Goal: Task Accomplishment & Management: Manage account settings

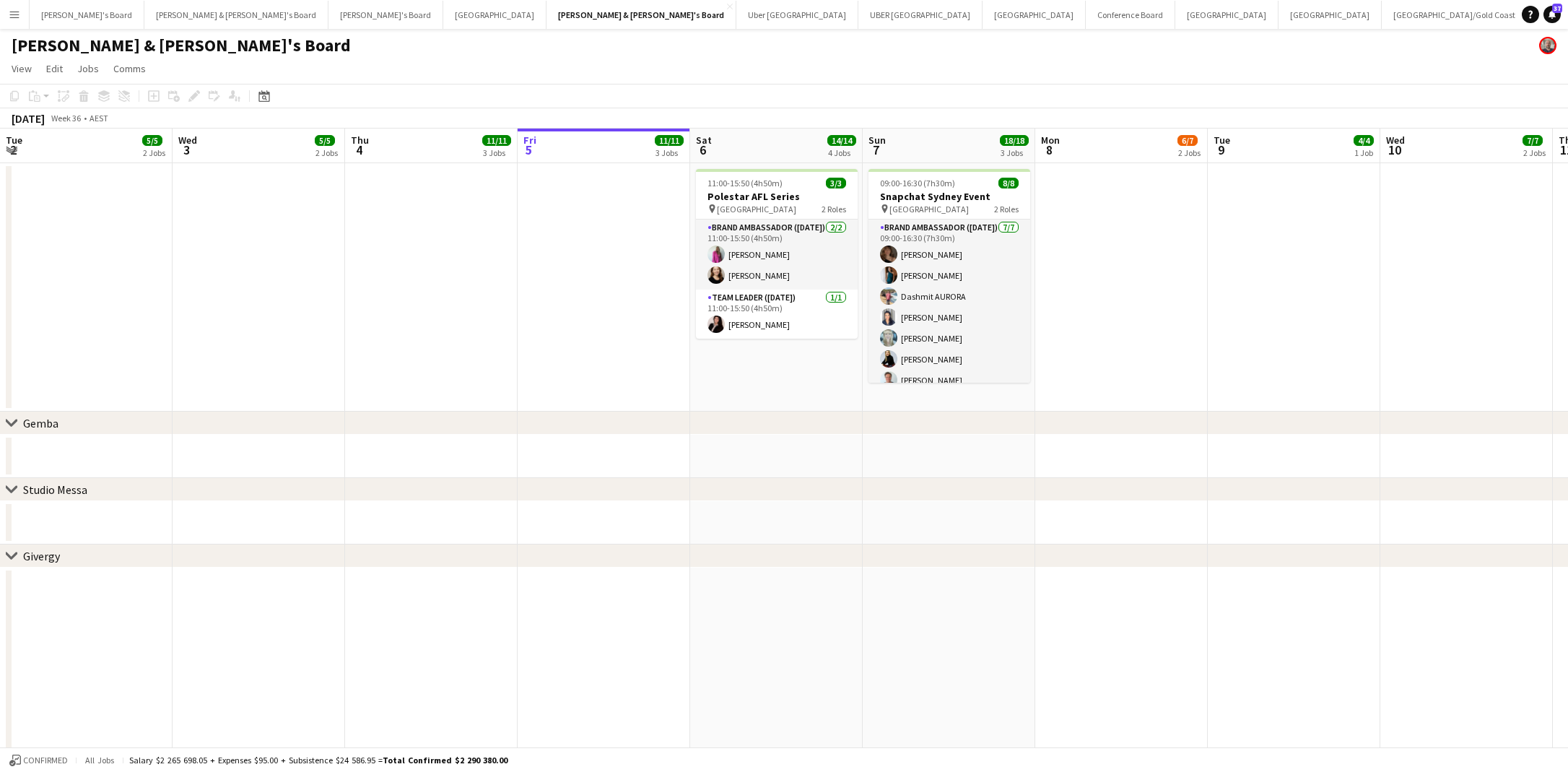
scroll to position [0, 345]
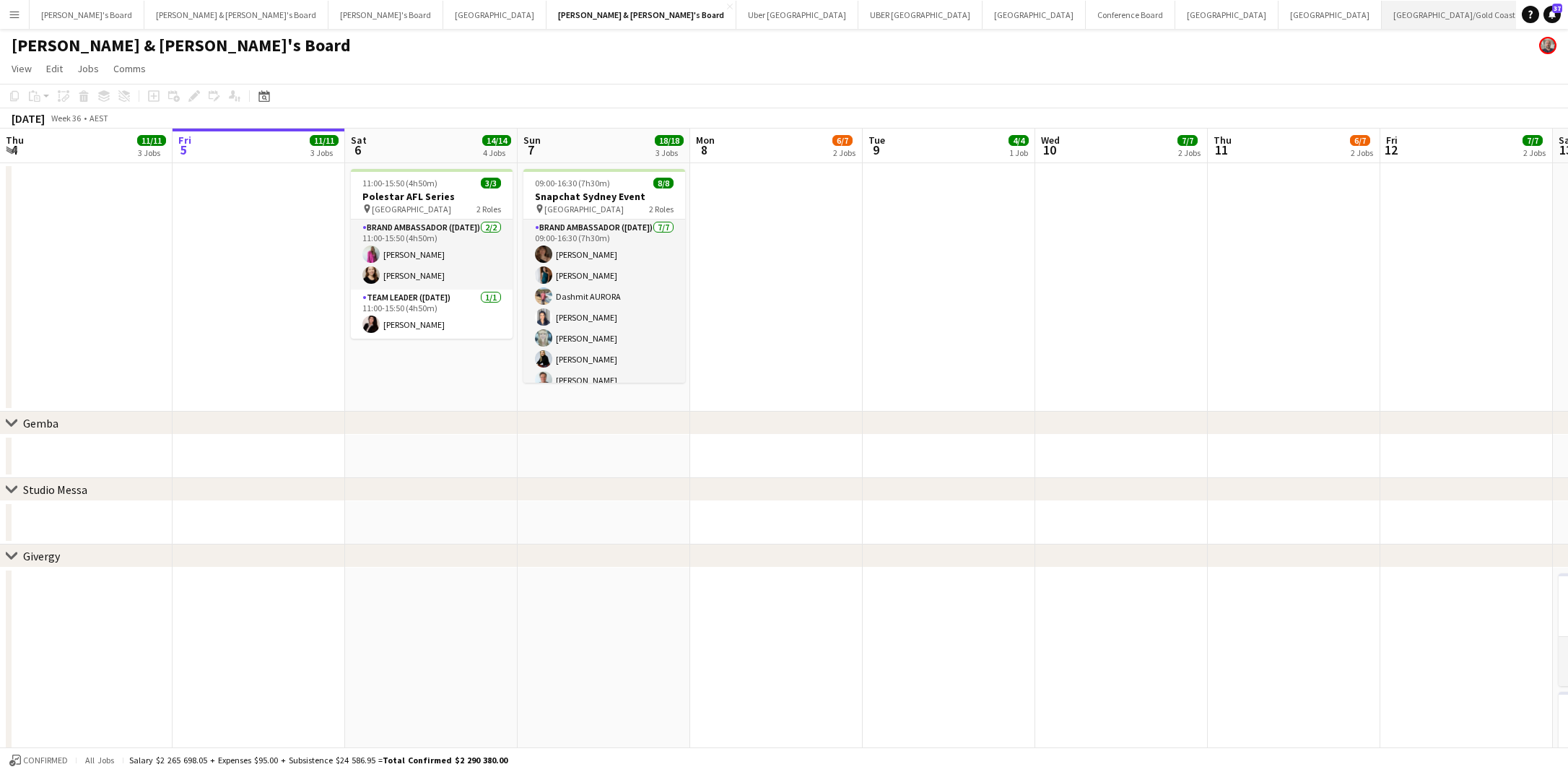
click at [1381, 19] on button "[GEOGRAPHIC_DATA]/[GEOGRAPHIC_DATA] Winter Close" at bounding box center [1466, 15] width 171 height 28
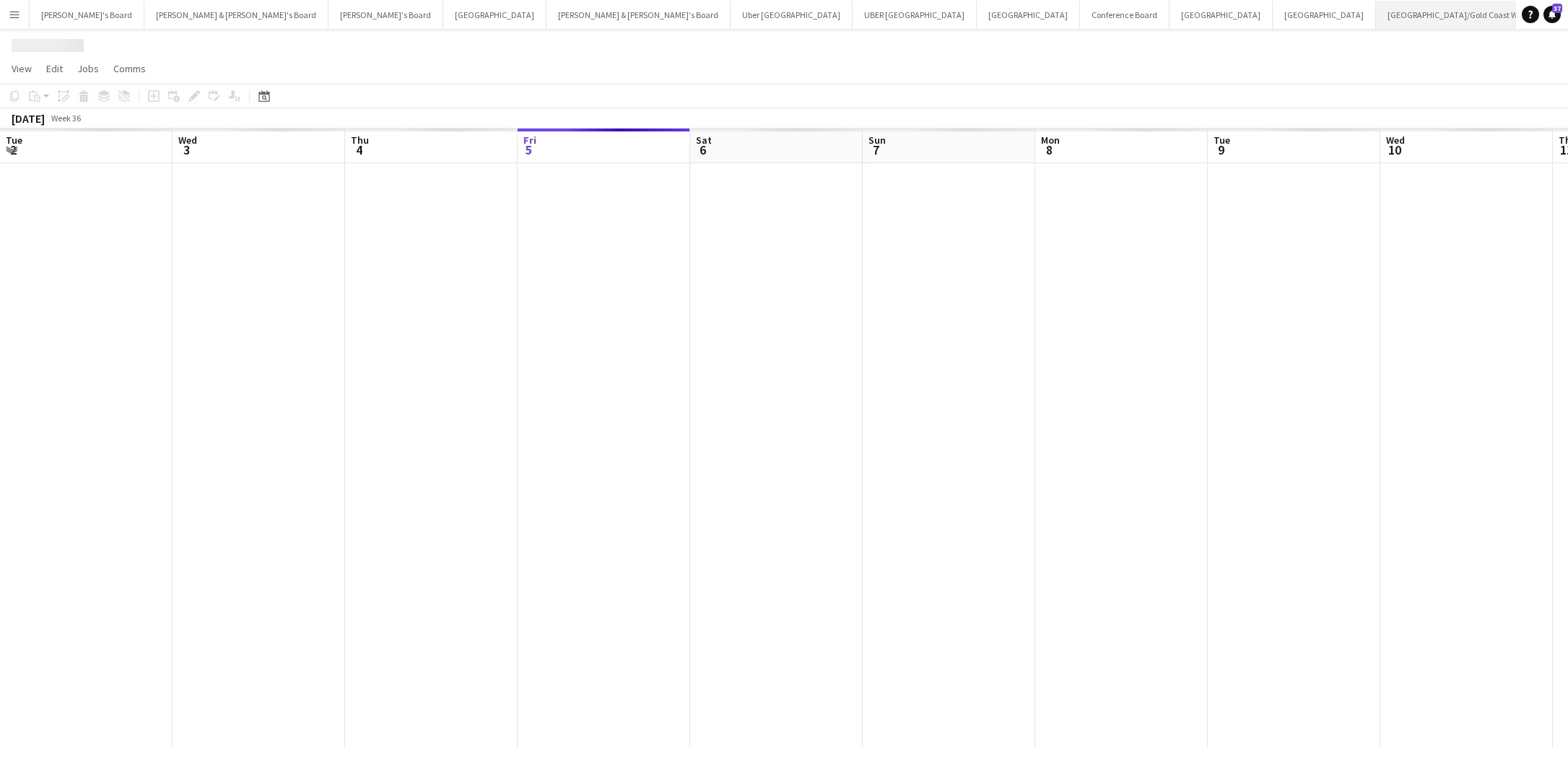
scroll to position [0, 345]
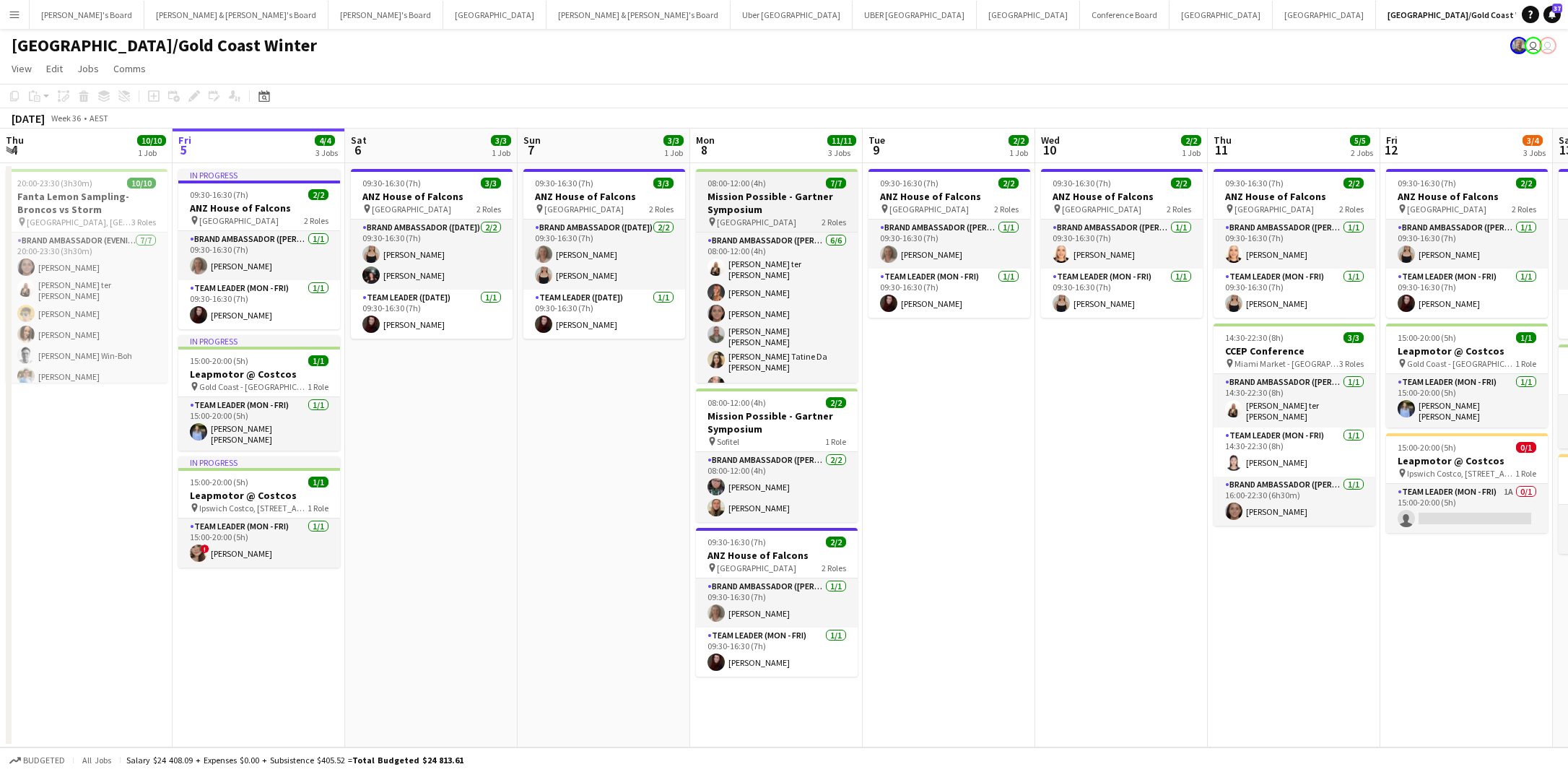
click at [781, 208] on h3 "Mission Possible - Gartner Symposium" at bounding box center [776, 203] width 161 height 26
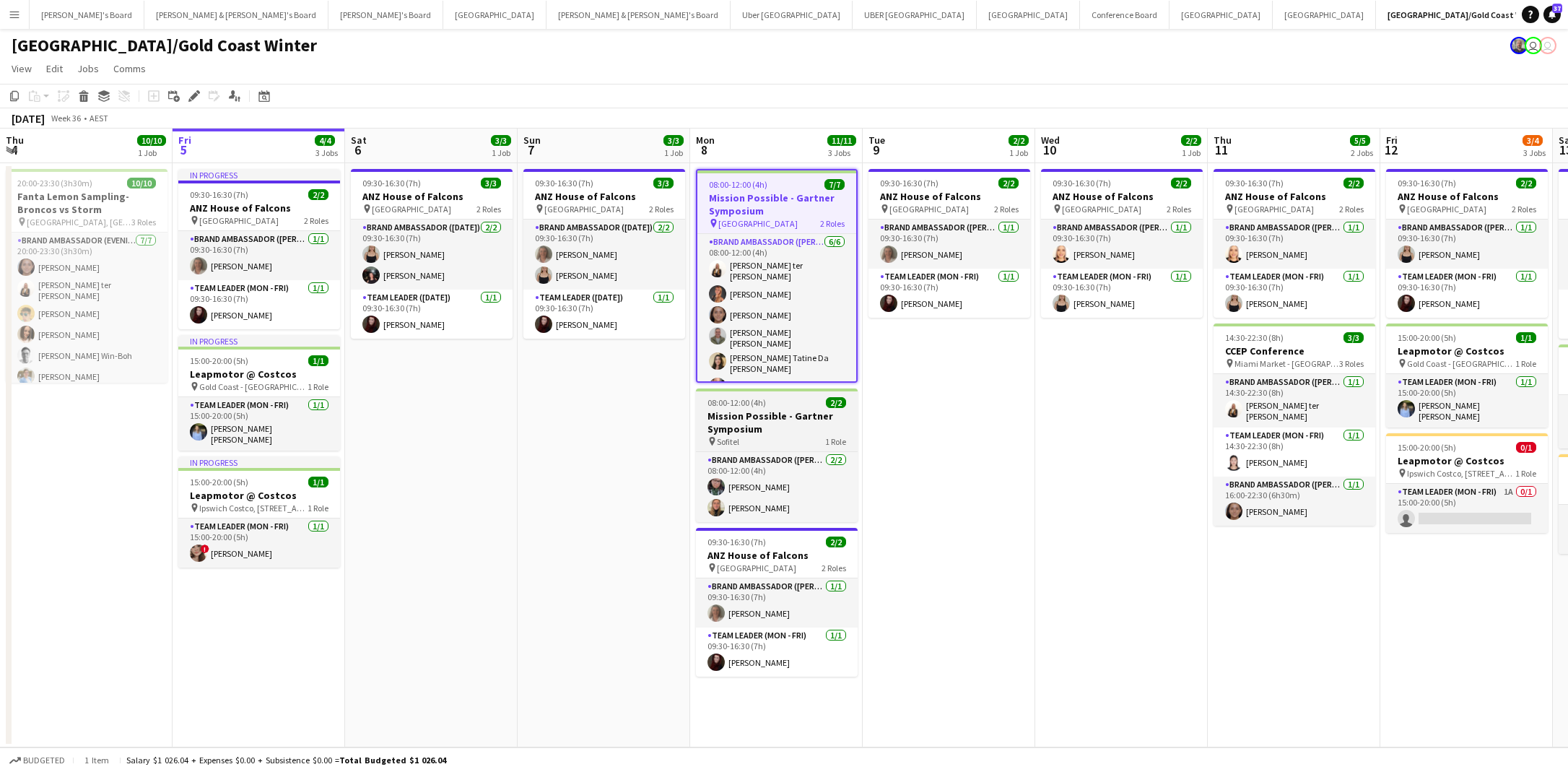
click at [787, 411] on h3 "Mission Possible - Gartner Symposium" at bounding box center [776, 422] width 161 height 26
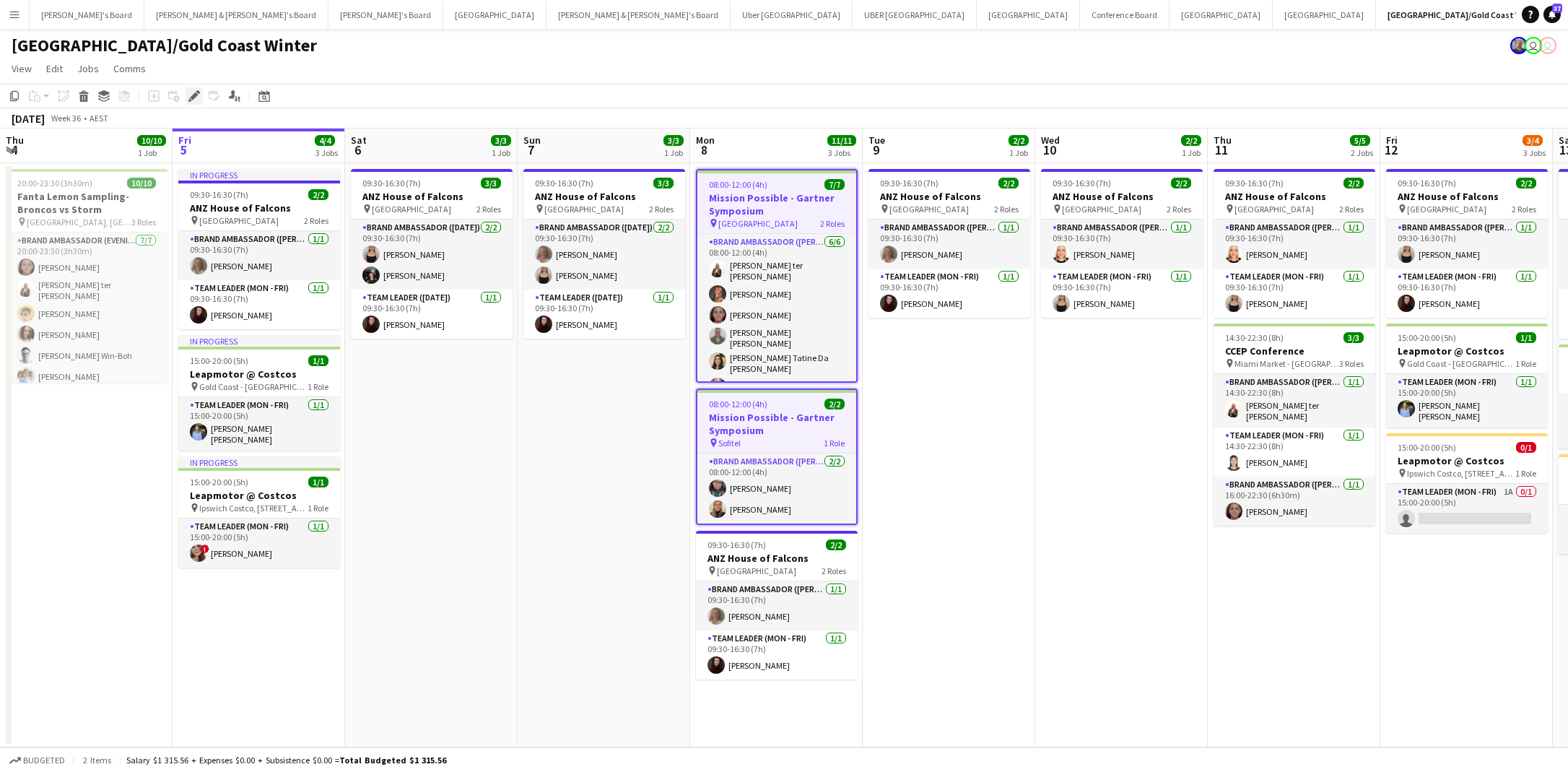
click at [195, 98] on icon "Edit" at bounding box center [194, 96] width 12 height 12
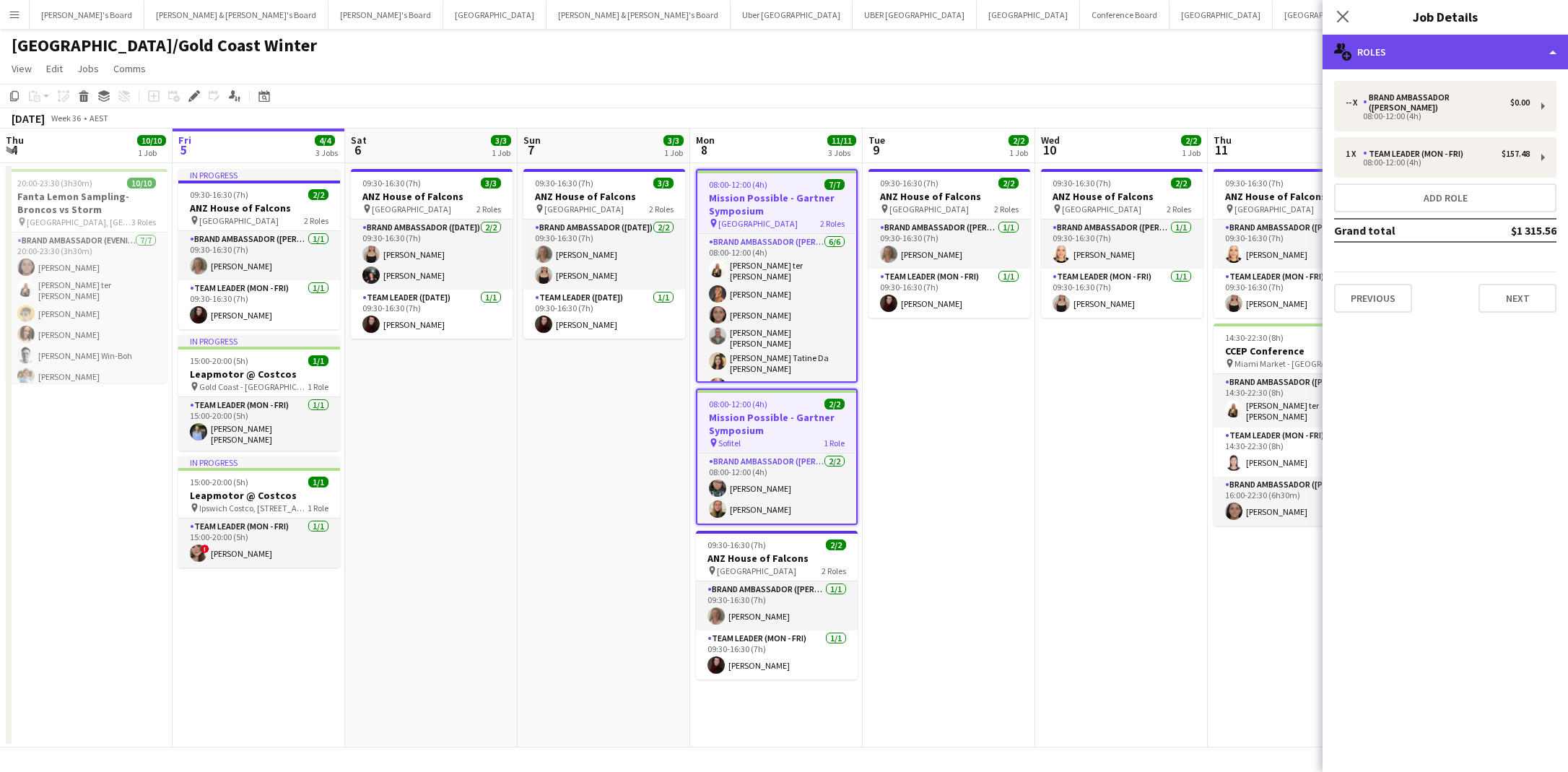
click at [1542, 52] on div "multiple-users-add Roles" at bounding box center [1445, 52] width 246 height 35
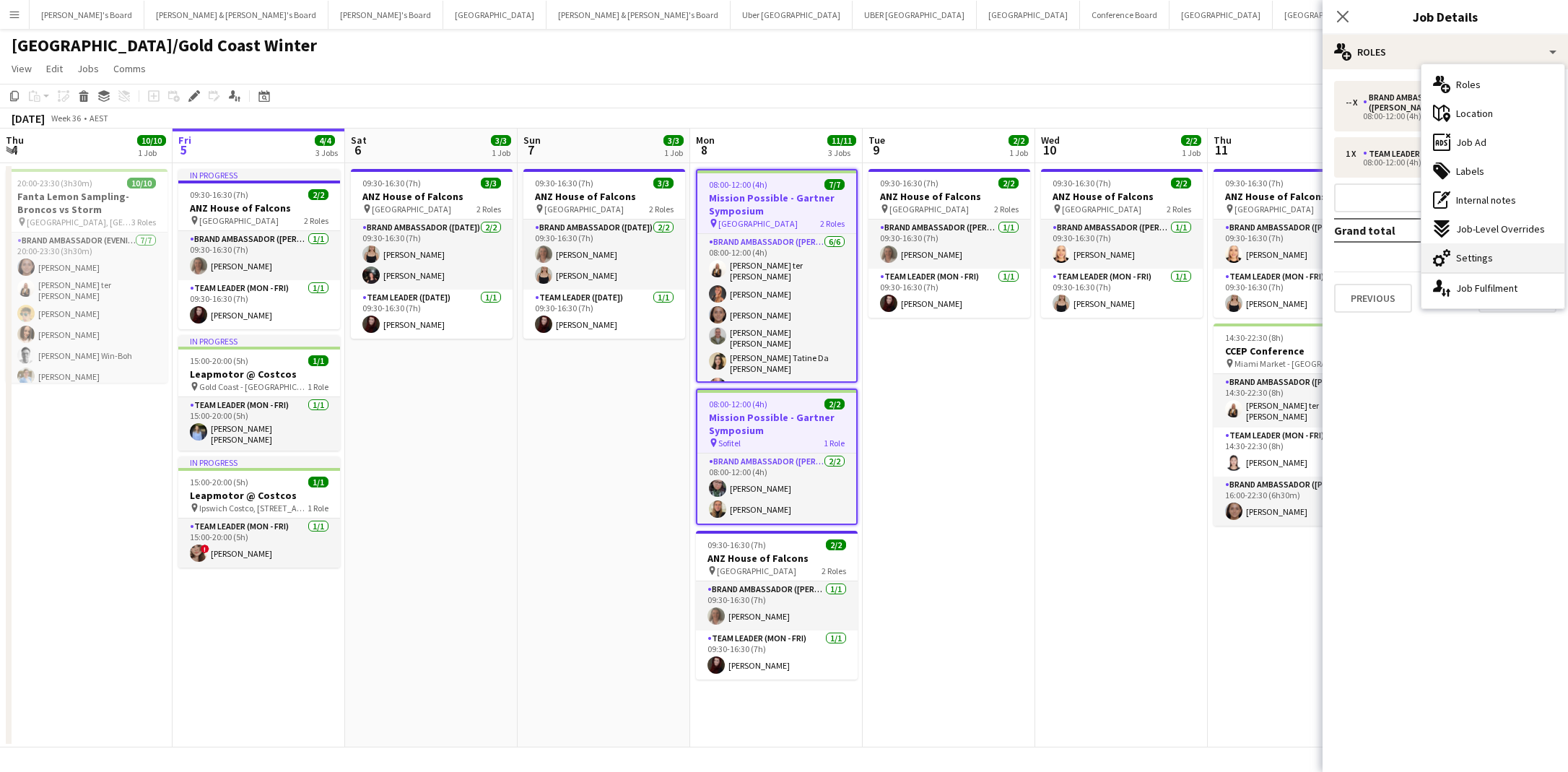
click at [1482, 260] on span "Settings" at bounding box center [1474, 258] width 37 height 13
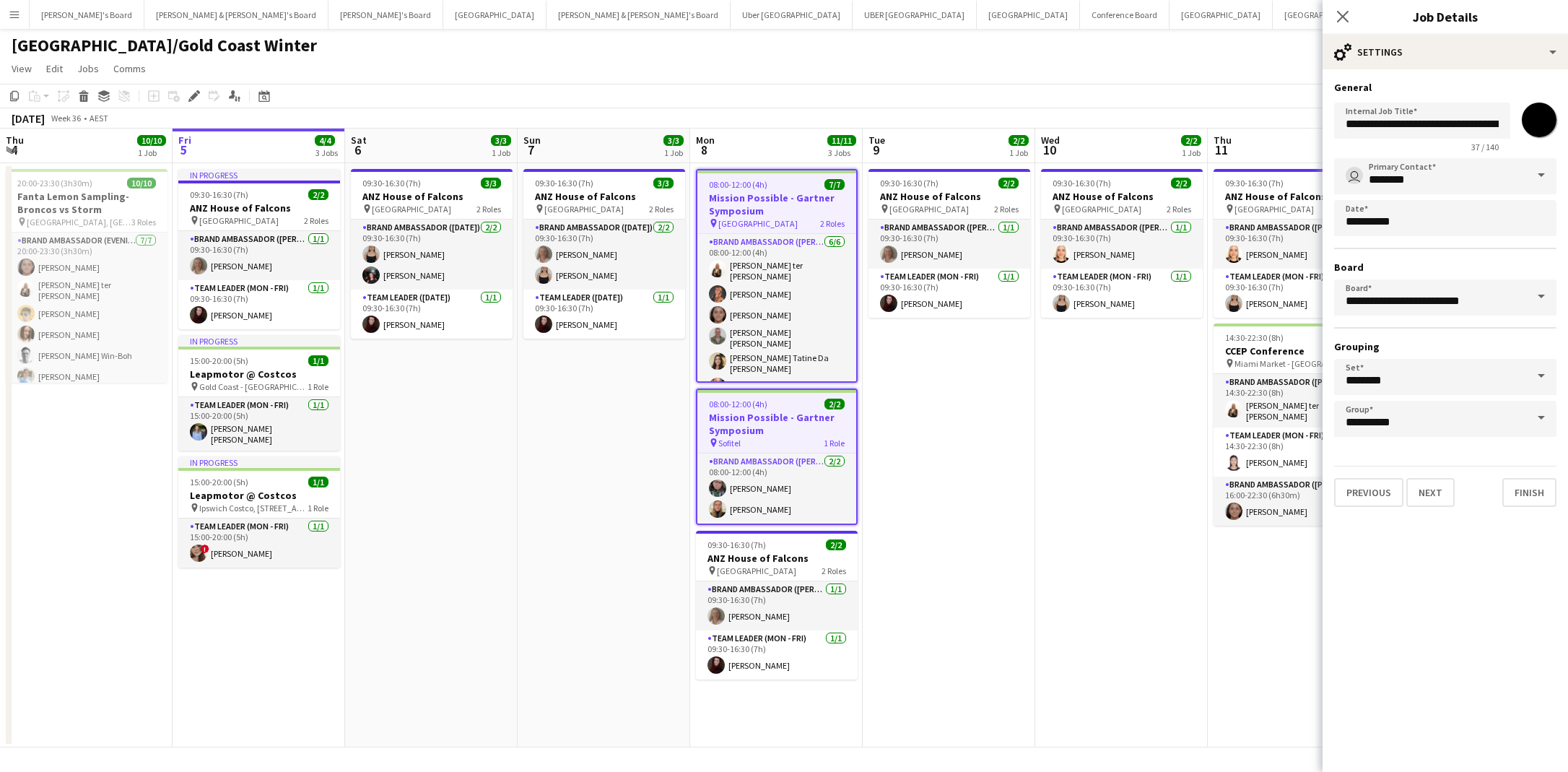
click at [1542, 176] on span at bounding box center [1541, 175] width 31 height 35
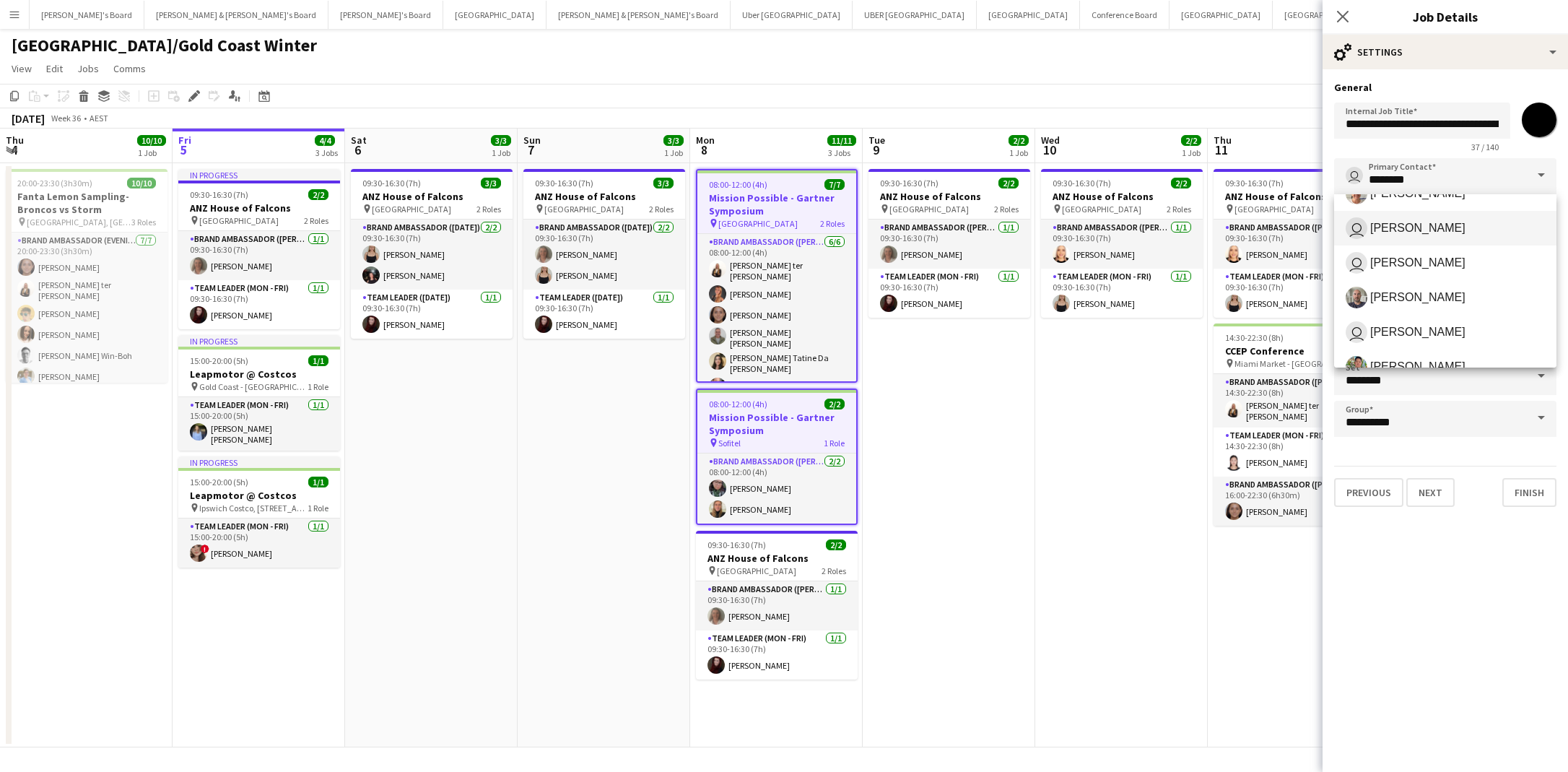
scroll to position [200, 0]
click at [1427, 292] on span "[PERSON_NAME]" at bounding box center [1417, 294] width 95 height 14
type input "**********"
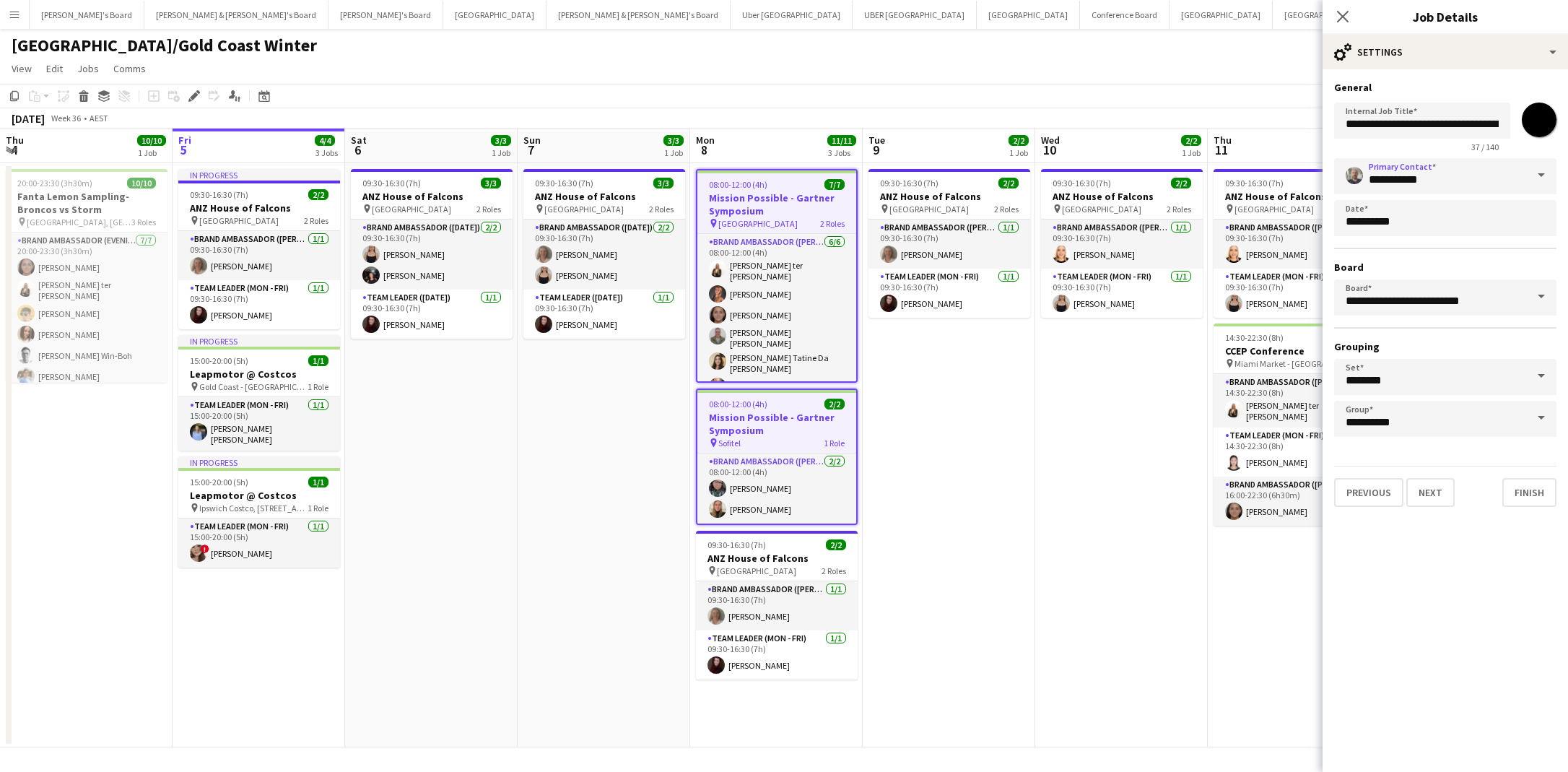
click at [1541, 298] on span at bounding box center [1541, 297] width 31 height 35
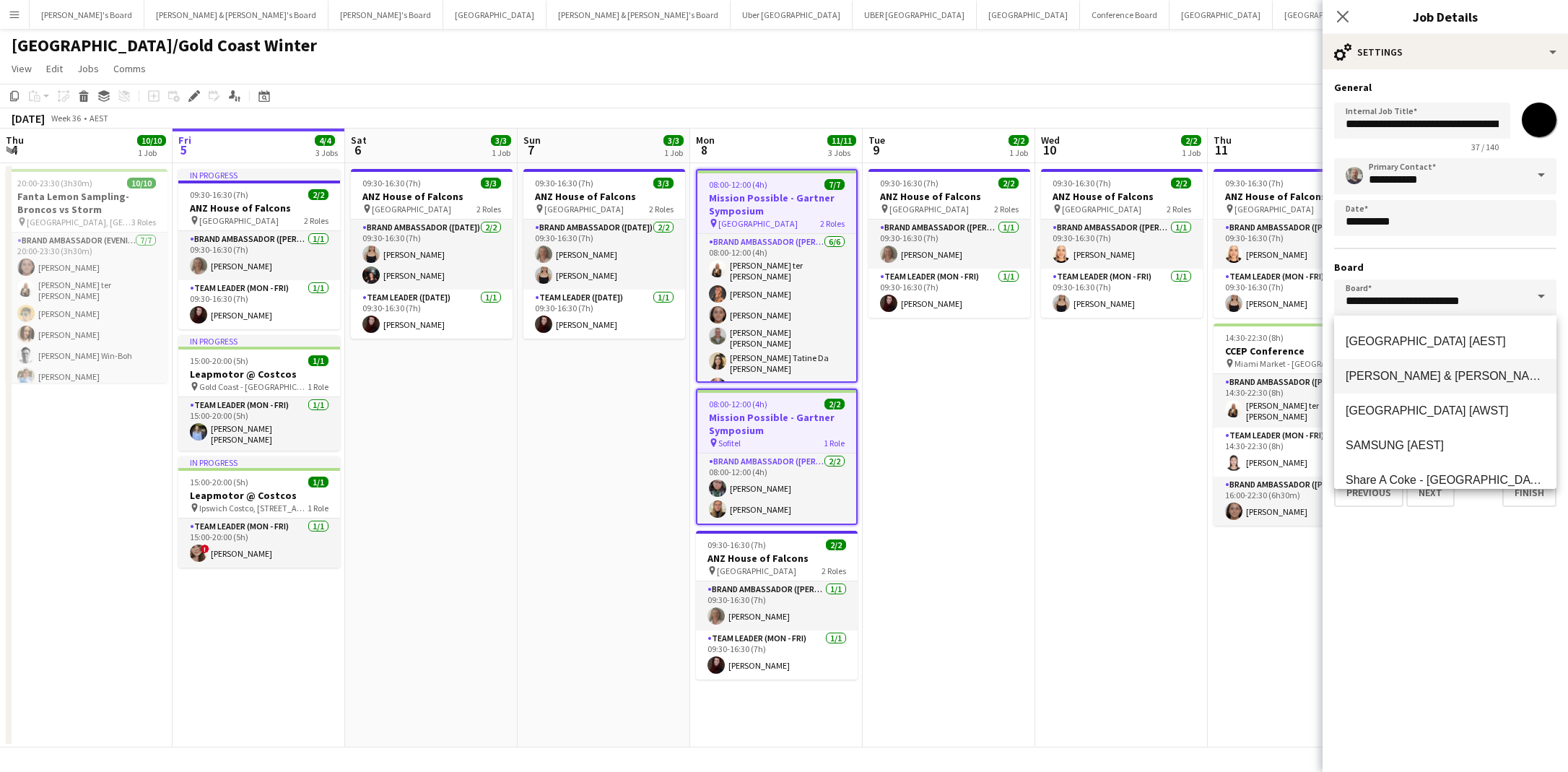
scroll to position [173, 0]
click at [1456, 373] on span "[PERSON_NAME] & [PERSON_NAME]'s Board [AEST]" at bounding box center [1489, 372] width 286 height 12
type input "**********"
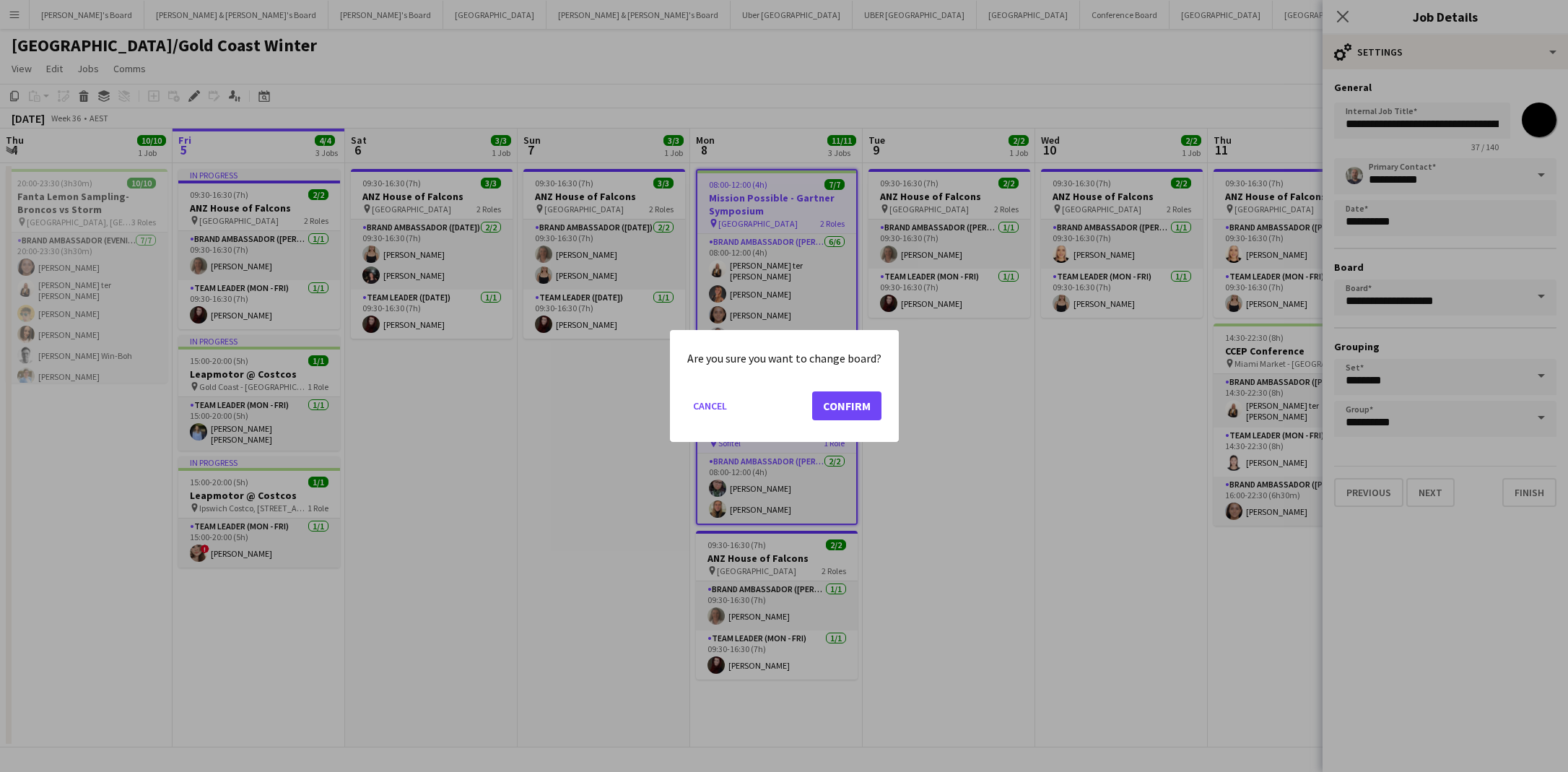
click at [851, 410] on button "Confirm" at bounding box center [847, 405] width 69 height 29
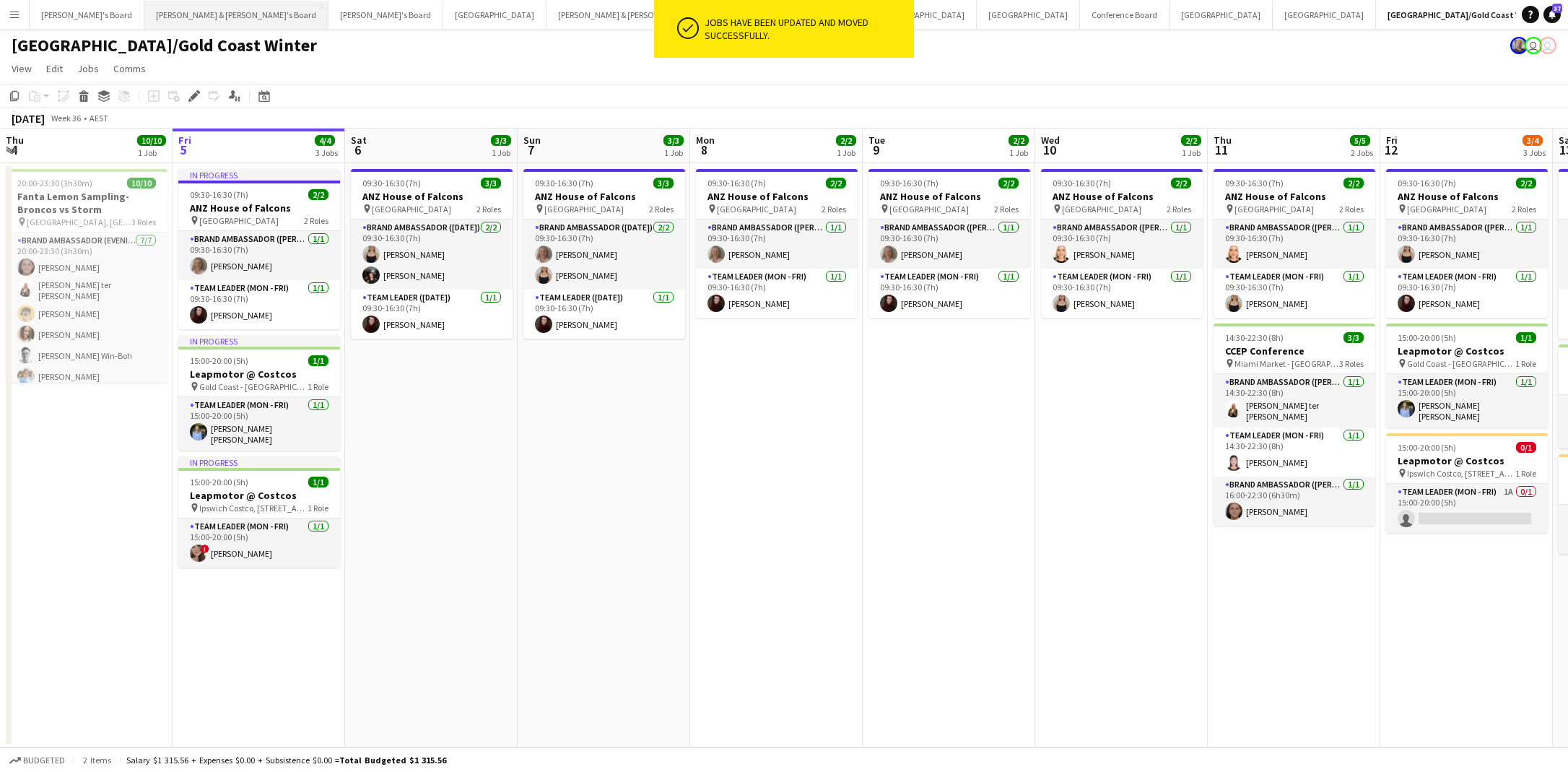
click at [176, 11] on button "[PERSON_NAME] & [PERSON_NAME]'s Board Close" at bounding box center [237, 15] width 184 height 28
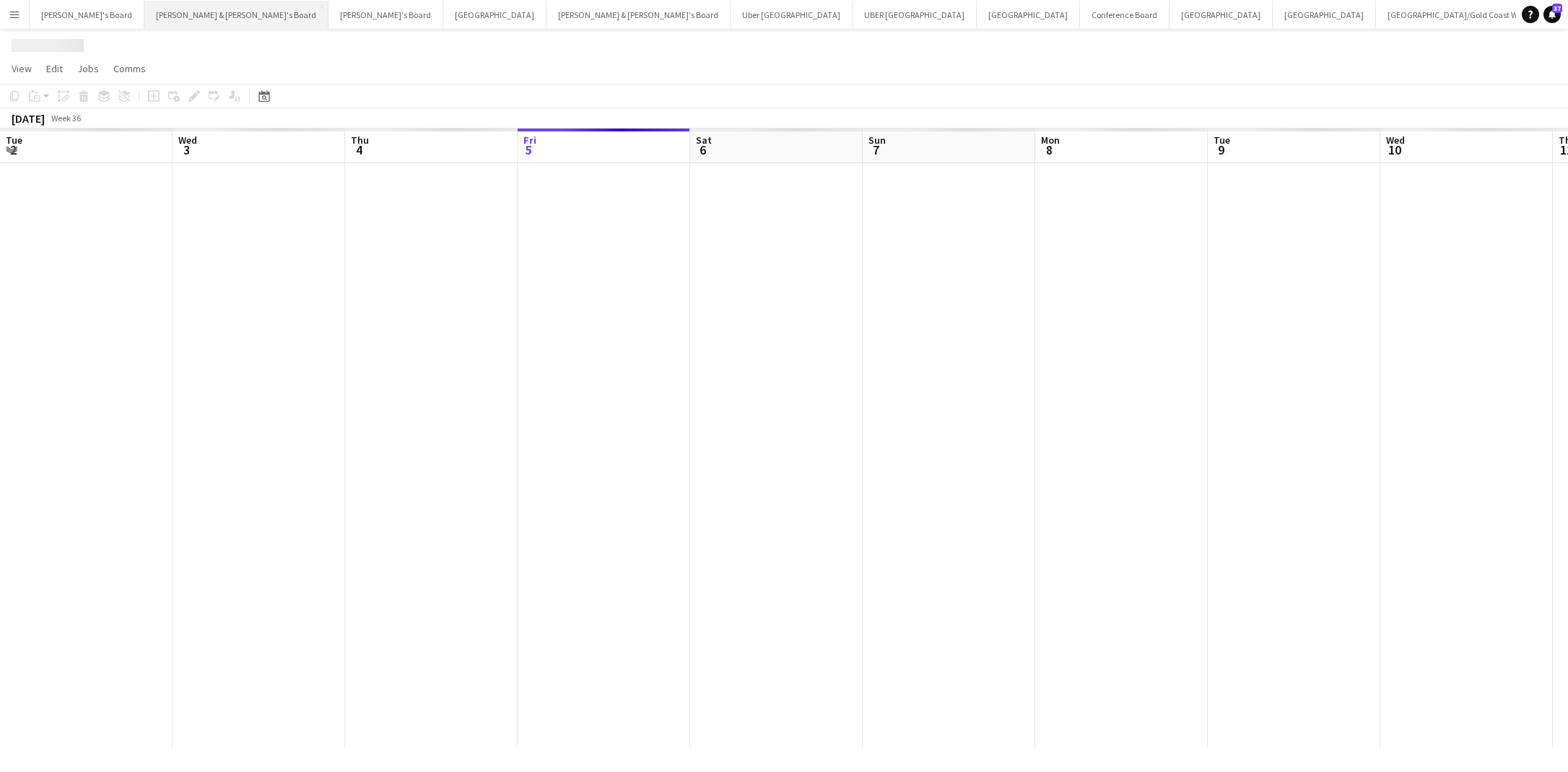
scroll to position [0, 345]
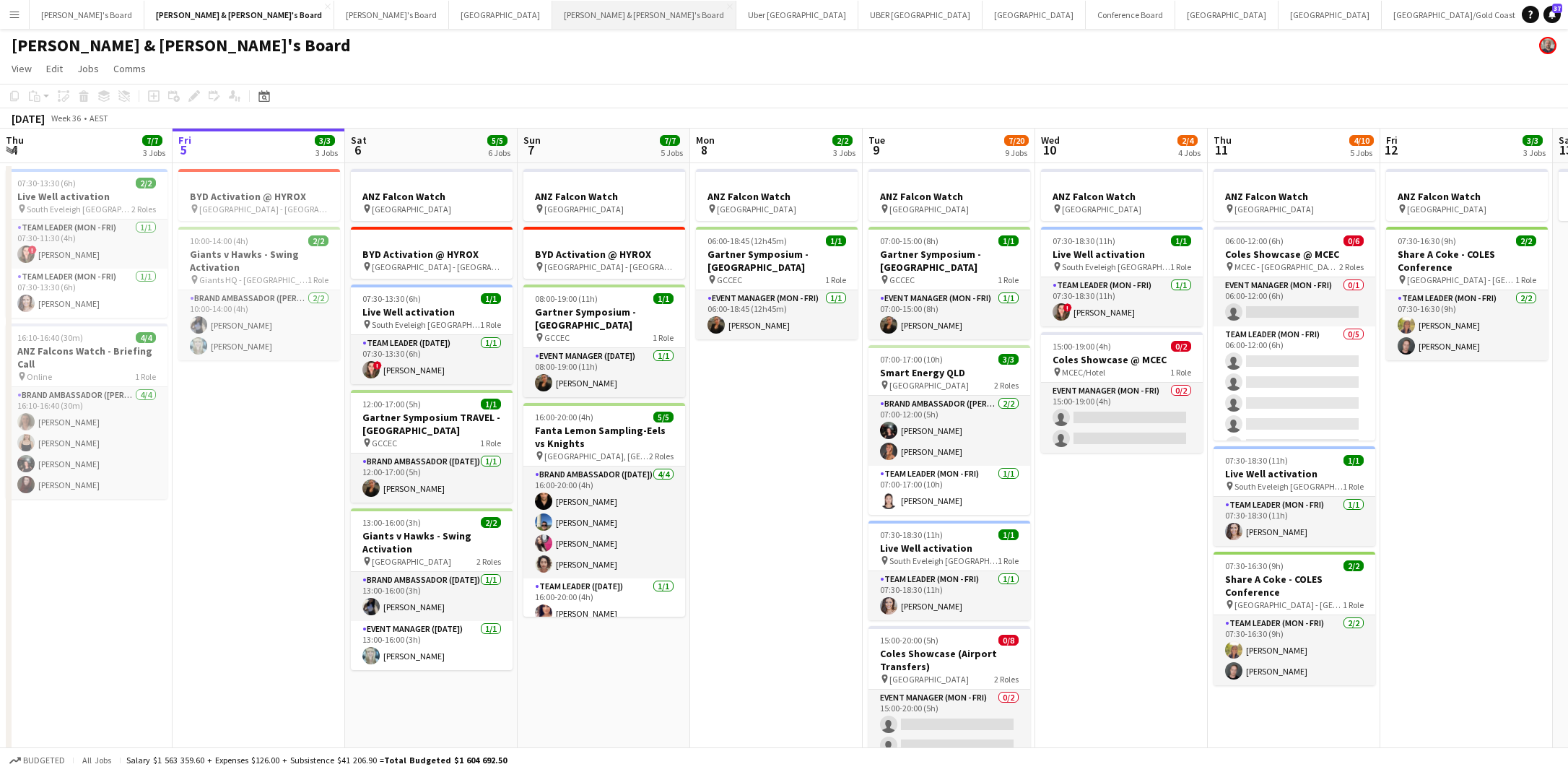
click at [552, 15] on button "[PERSON_NAME] & [PERSON_NAME]'s Board Close" at bounding box center [644, 15] width 184 height 28
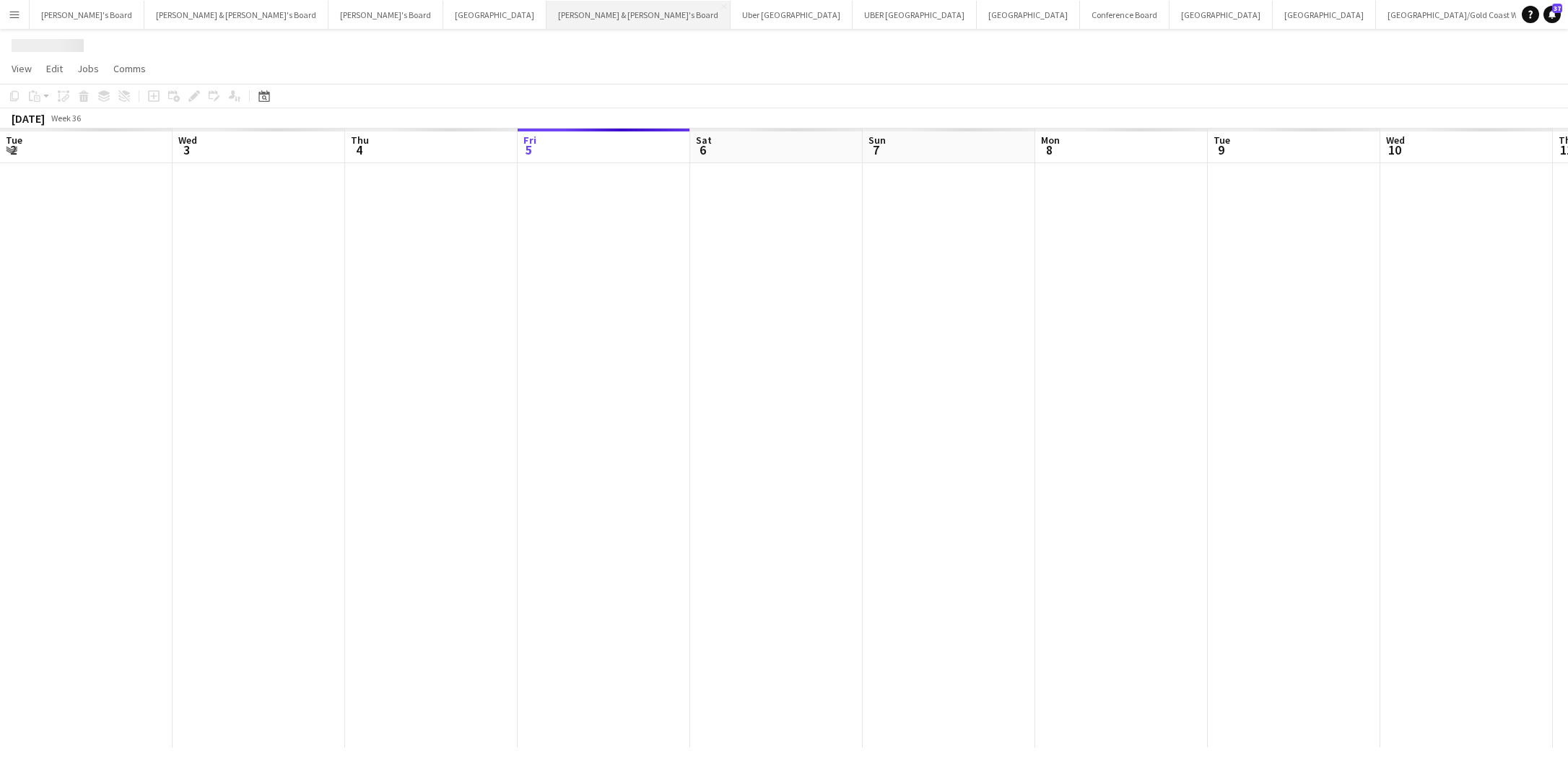
scroll to position [0, 345]
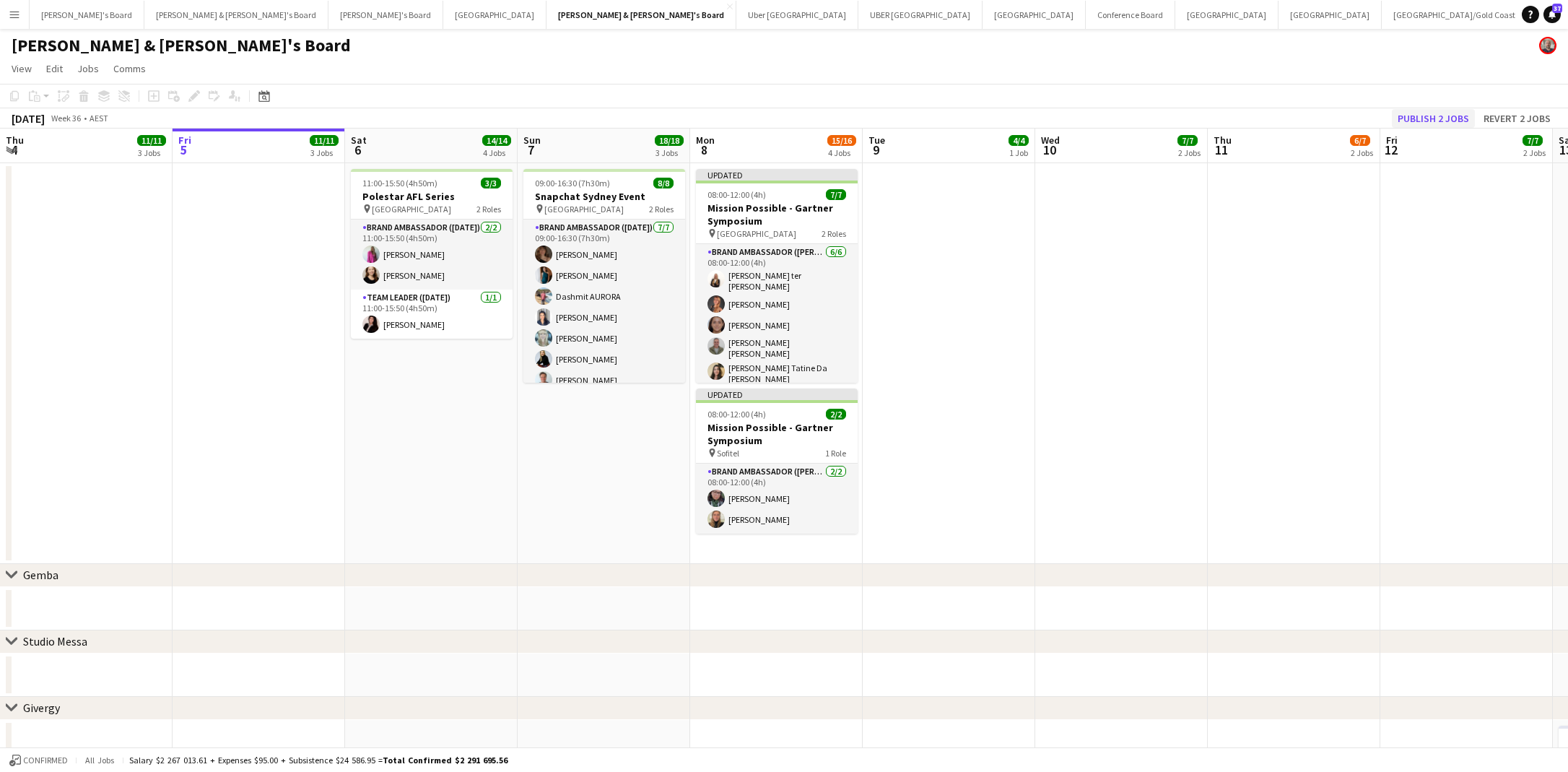
click at [1455, 117] on button "Publish 2 jobs" at bounding box center [1433, 118] width 83 height 19
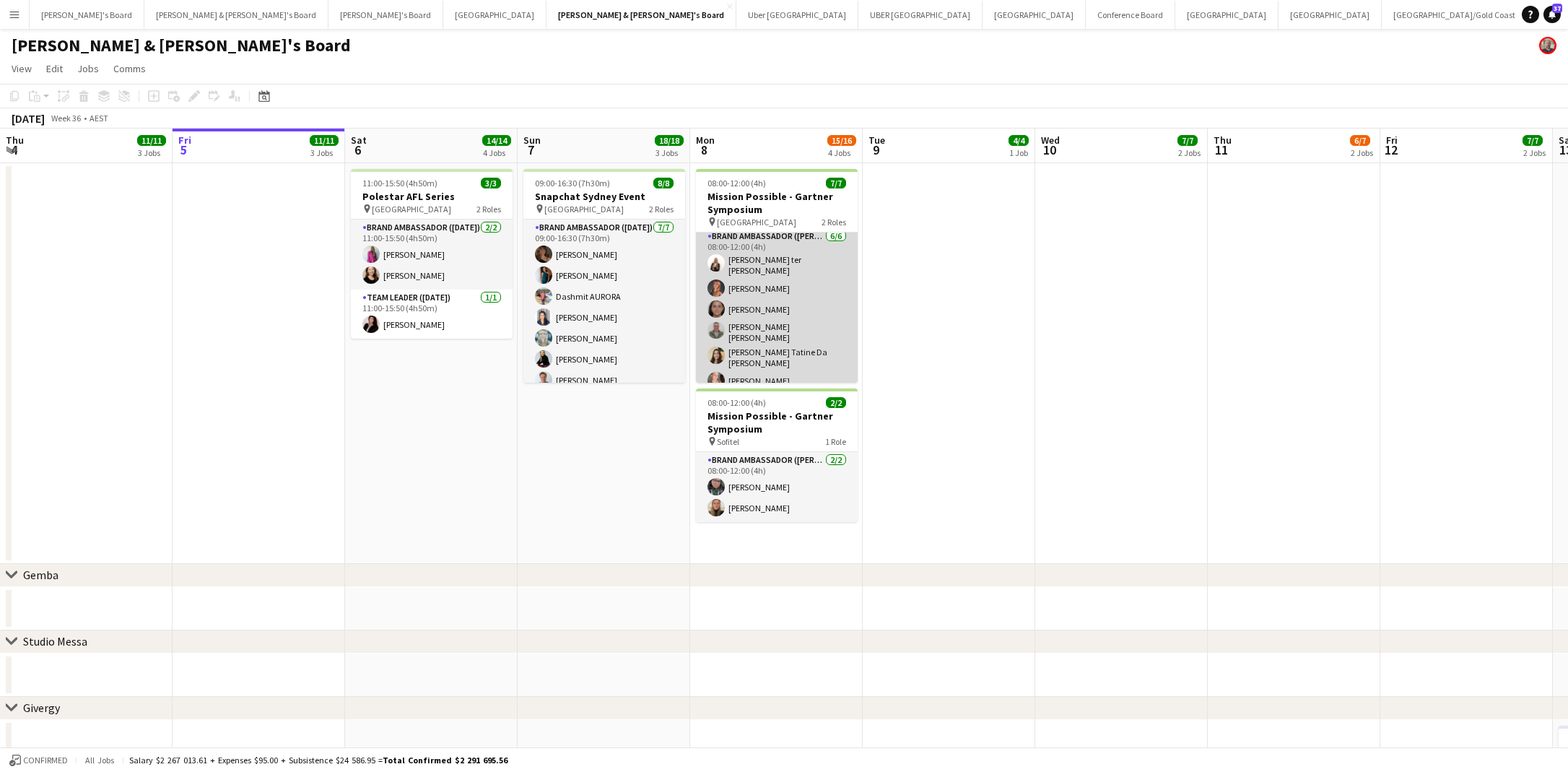
scroll to position [0, 0]
click at [748, 288] on app-card-role "Brand Ambassador ([PERSON_NAME]) [DATE] 08:00-12:00 (4h) [PERSON_NAME] ter [PER…" at bounding box center [776, 316] width 161 height 167
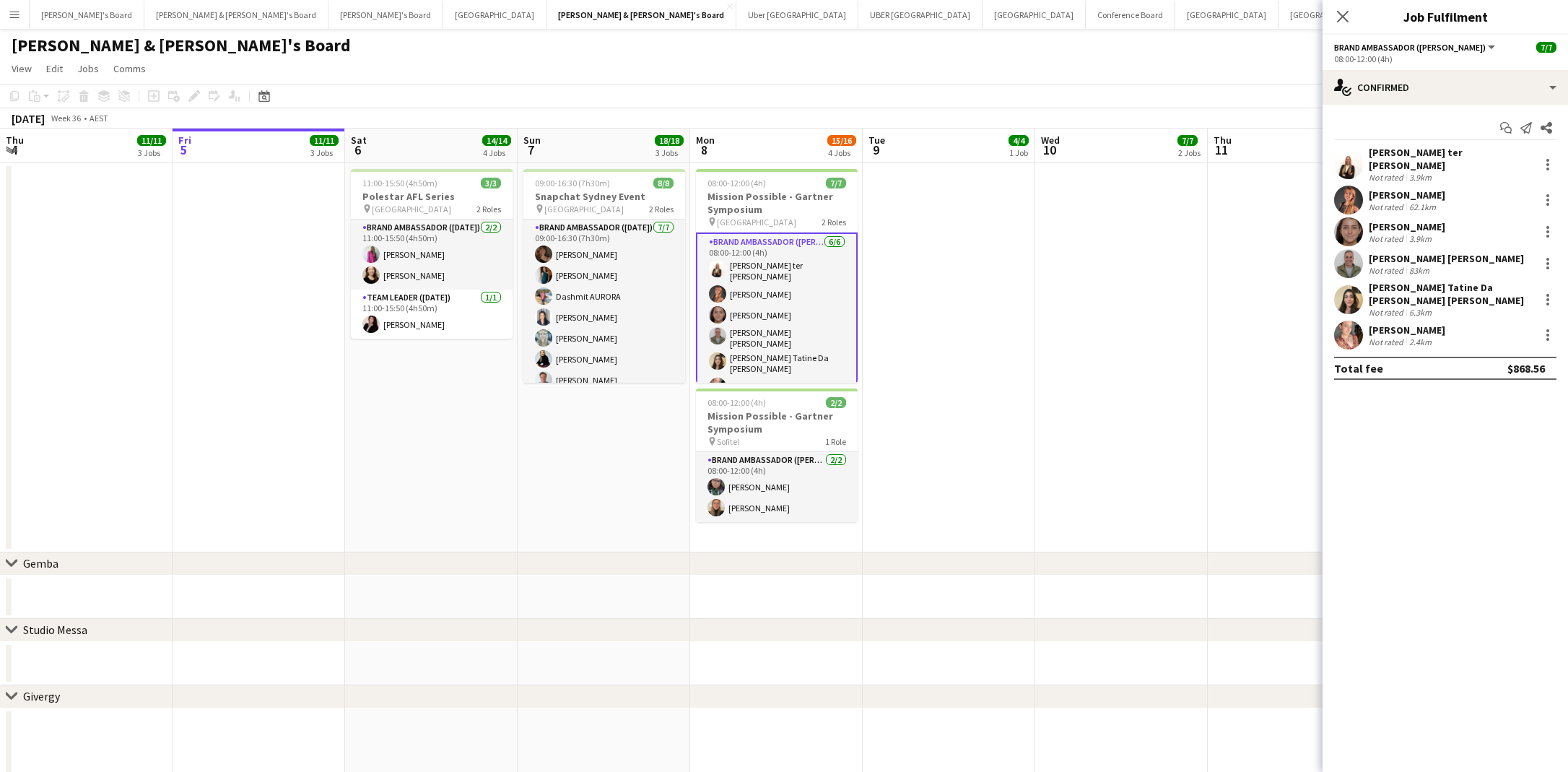
click at [1398, 190] on div "[PERSON_NAME]" at bounding box center [1407, 195] width 77 height 13
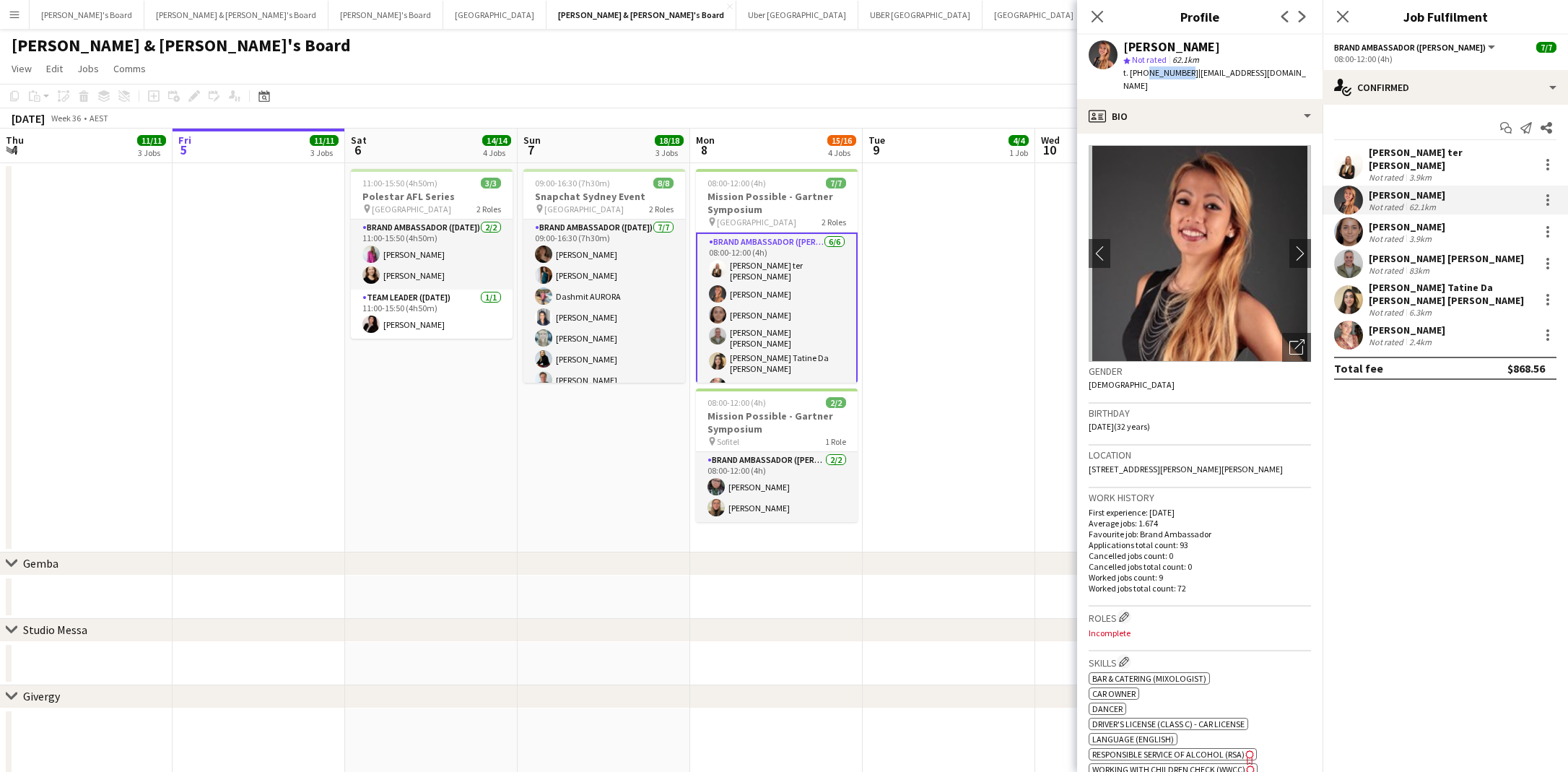
drag, startPoint x: 1182, startPoint y: 74, endPoint x: 1143, endPoint y: 73, distance: 39.0
click at [1143, 73] on span "t. [PHONE_NUMBER]" at bounding box center [1160, 72] width 75 height 11
copy span "414808131"
click at [1097, 17] on icon at bounding box center [1097, 16] width 14 height 14
